Goal: Information Seeking & Learning: Learn about a topic

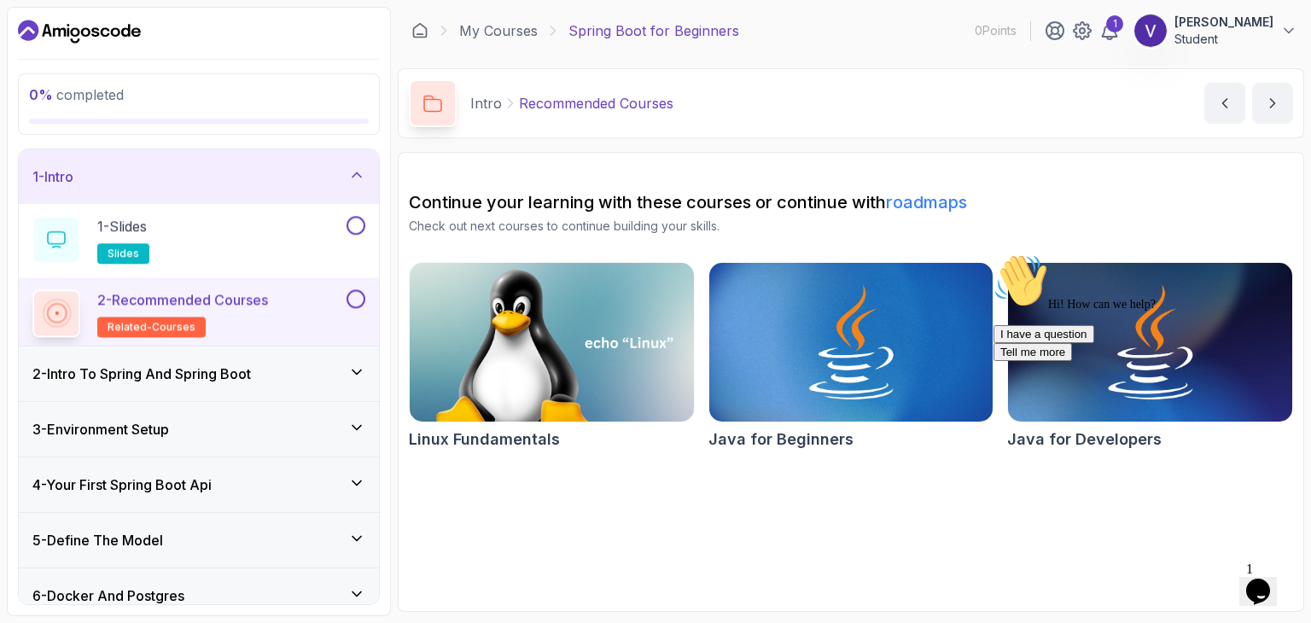
click at [994, 254] on icon "Chat attention grabber" at bounding box center [994, 254] width 0 height 0
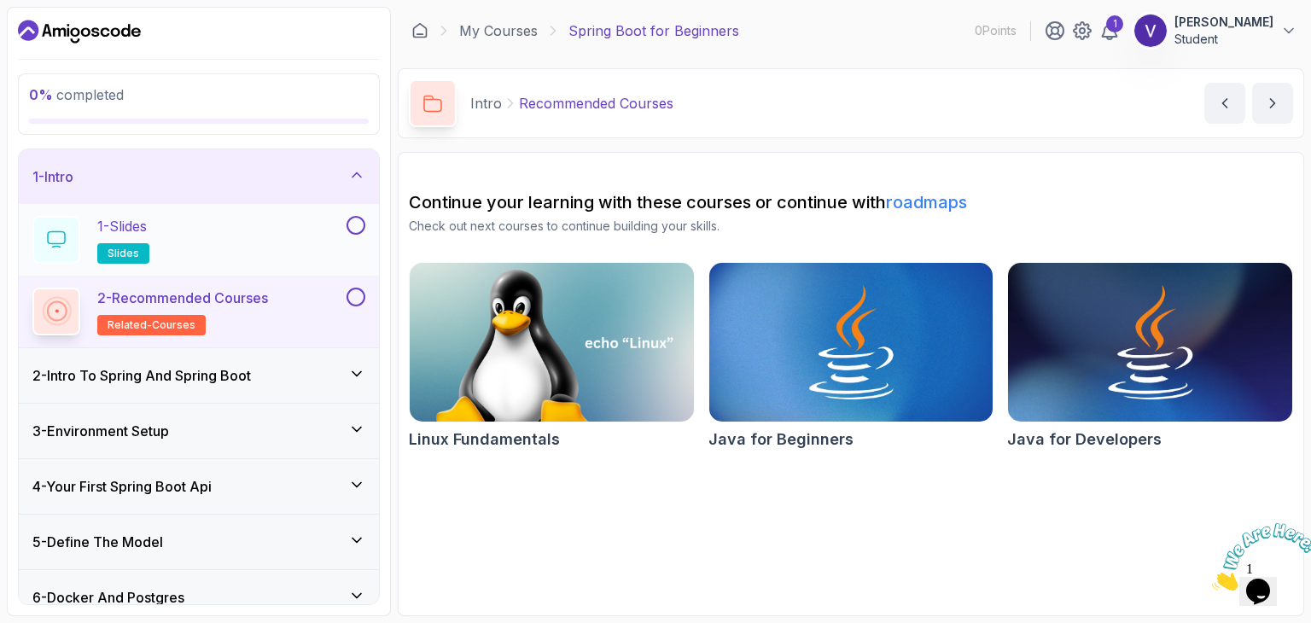
click at [192, 240] on div "1 - Slides slides" at bounding box center [187, 240] width 311 height 48
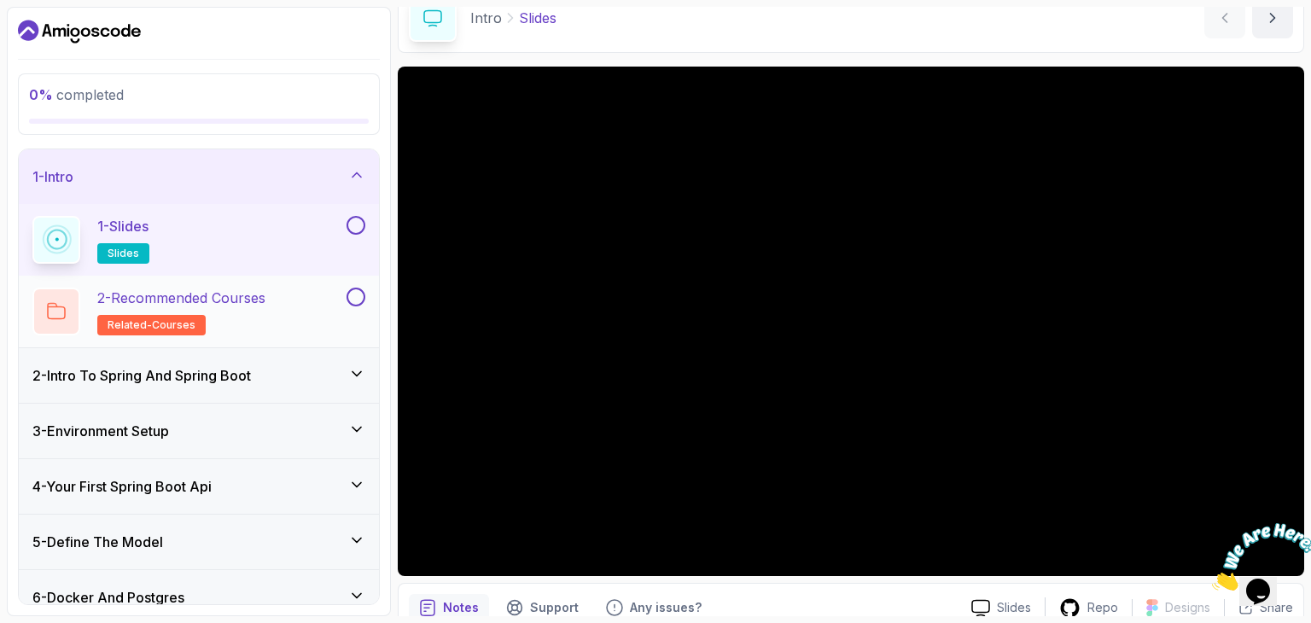
click at [245, 296] on p "2 - Recommended Courses" at bounding box center [181, 298] width 168 height 20
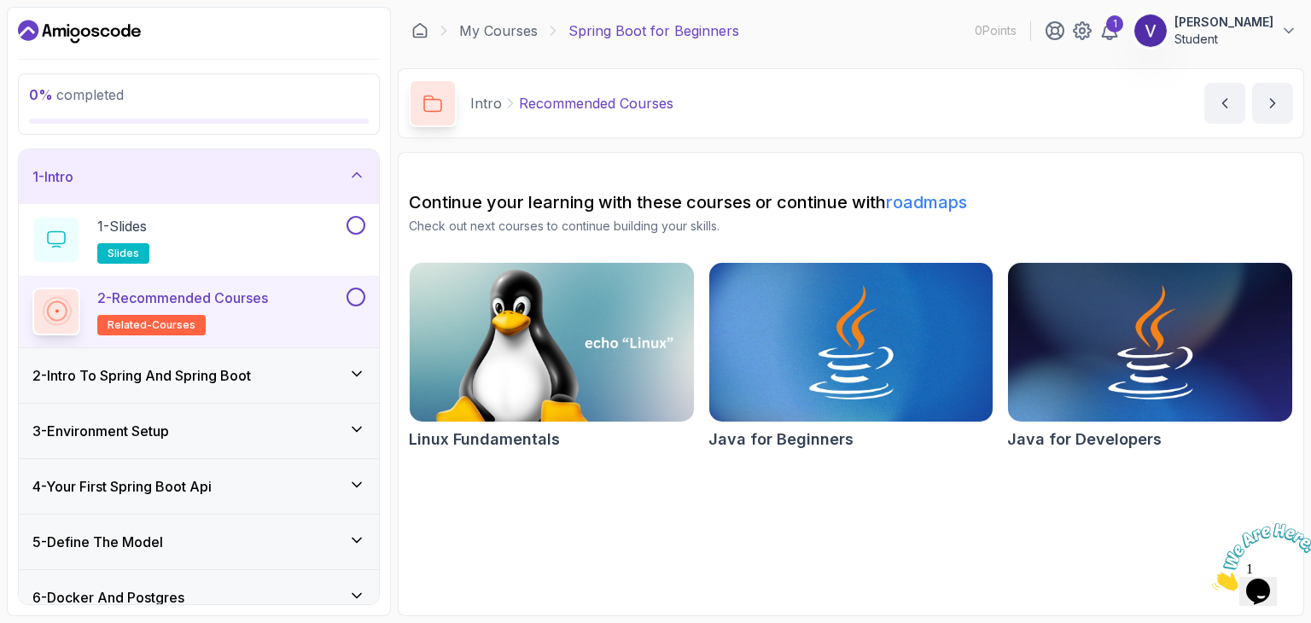
click at [231, 363] on div "2 - Intro To Spring And Spring Boot" at bounding box center [199, 375] width 360 height 55
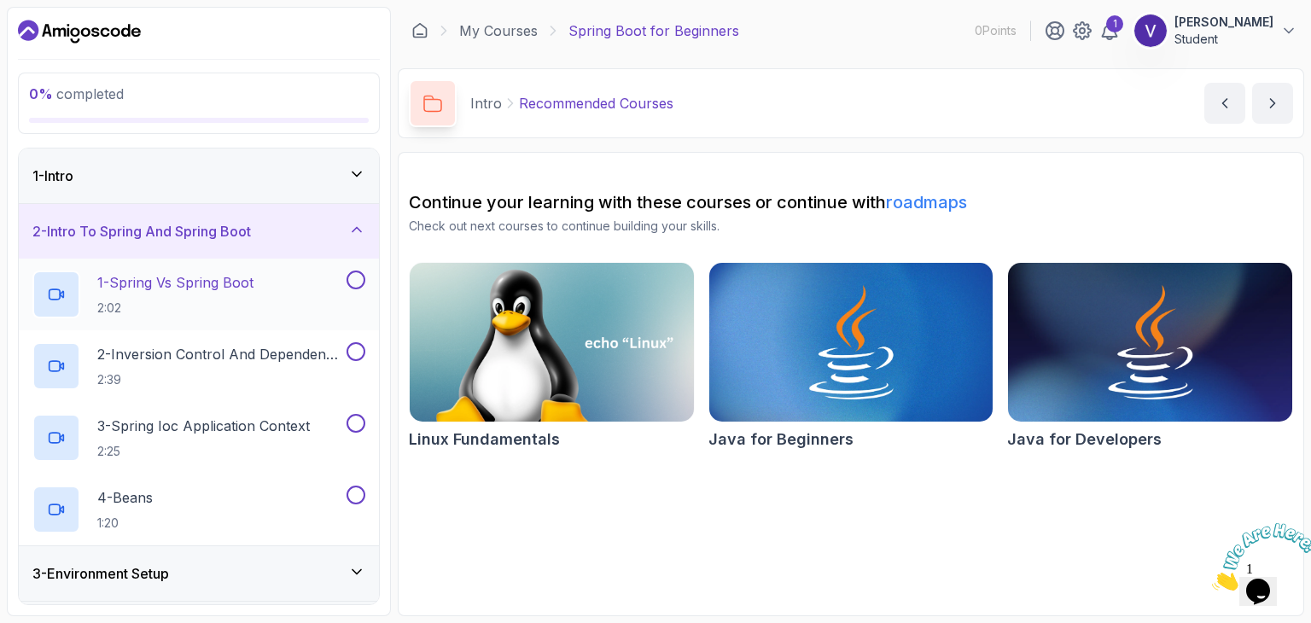
click at [201, 295] on h2 "1 - Spring Vs Spring Boot 2:02" at bounding box center [175, 294] width 156 height 44
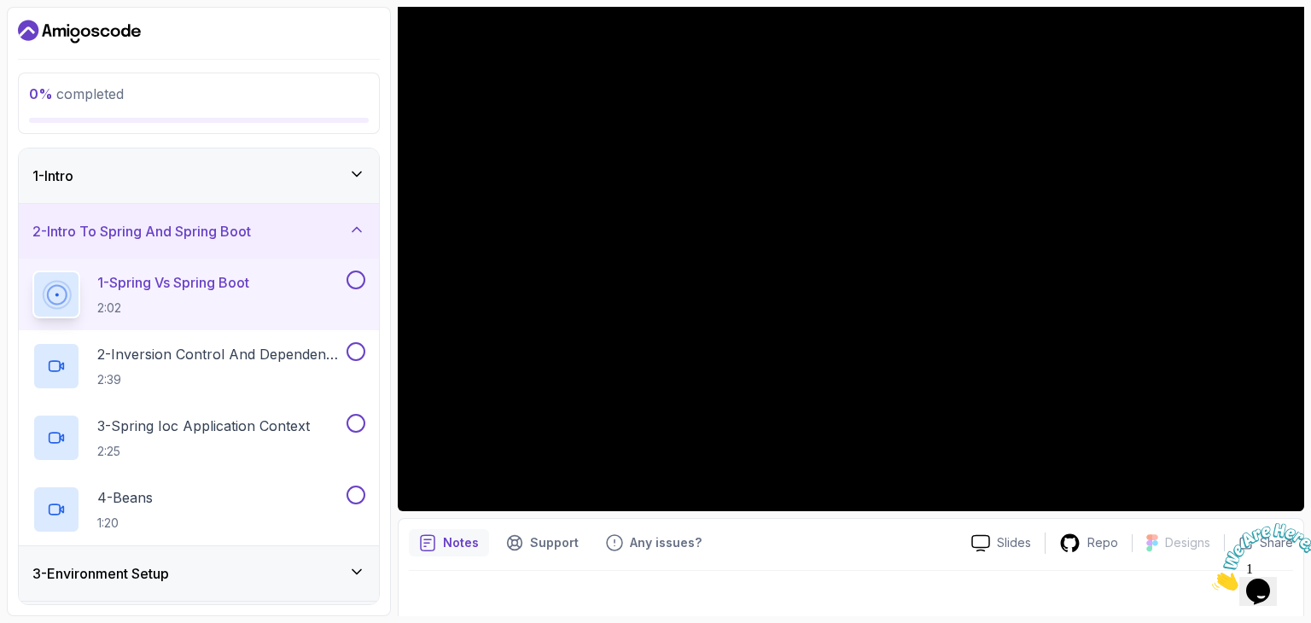
scroll to position [164, 0]
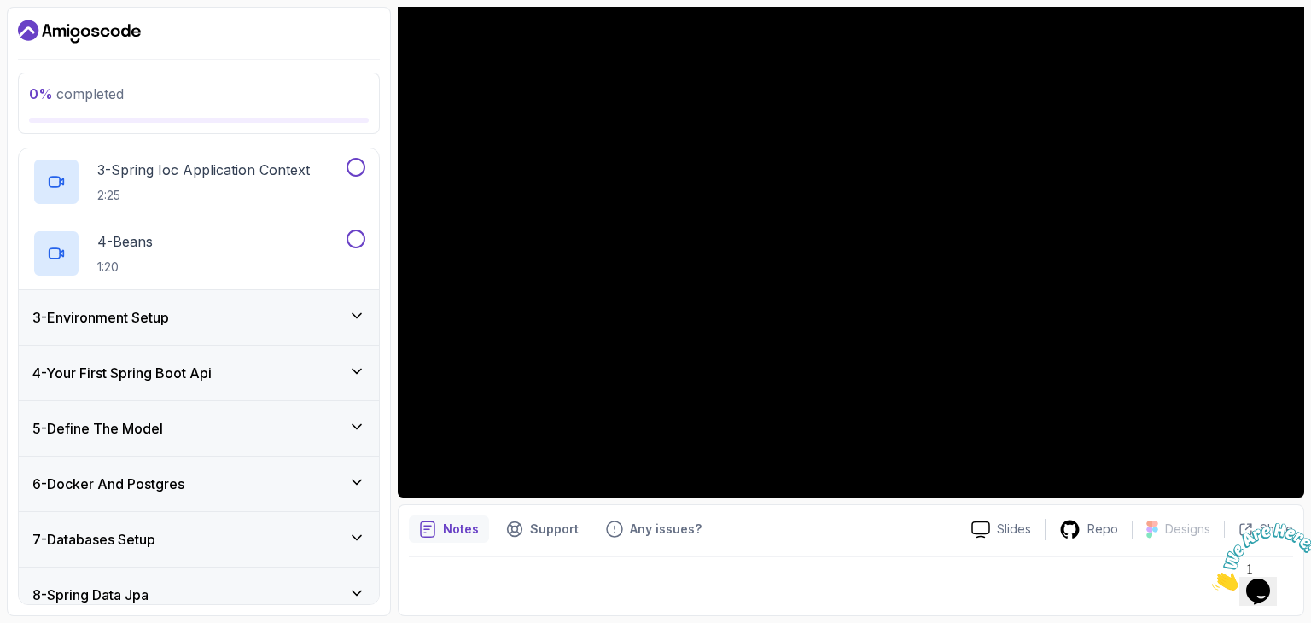
click at [318, 324] on div "3 - Environment Setup" at bounding box center [198, 317] width 333 height 20
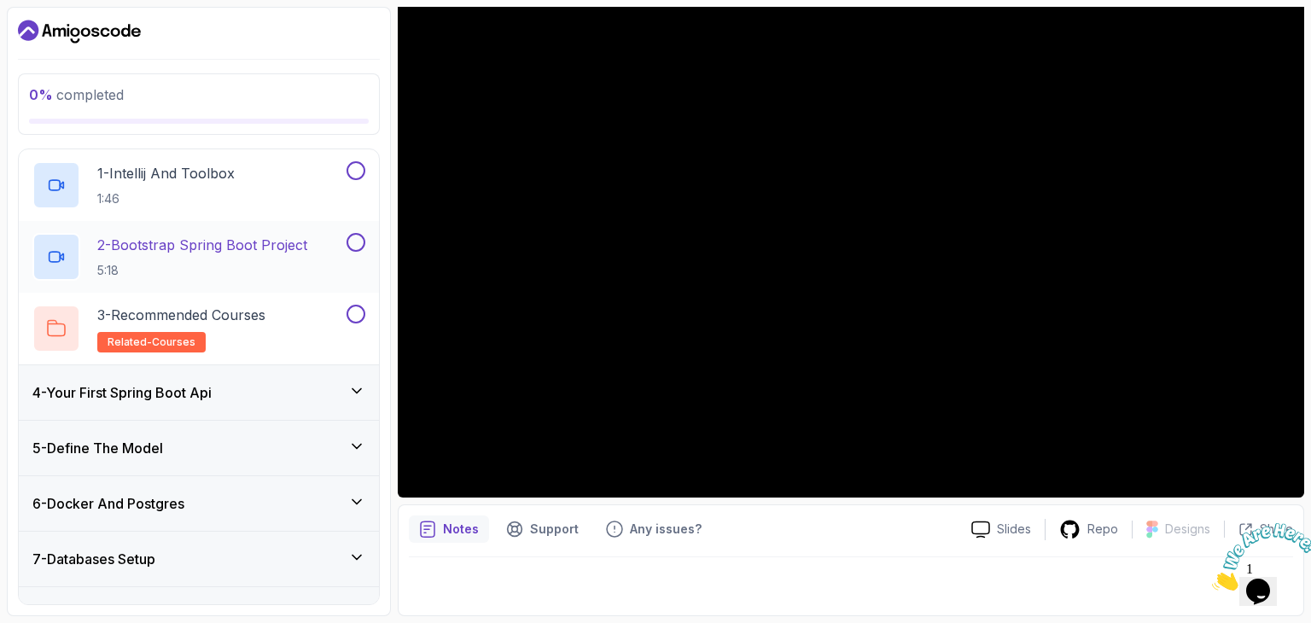
scroll to position [0, 0]
